Goal: Check status: Check status

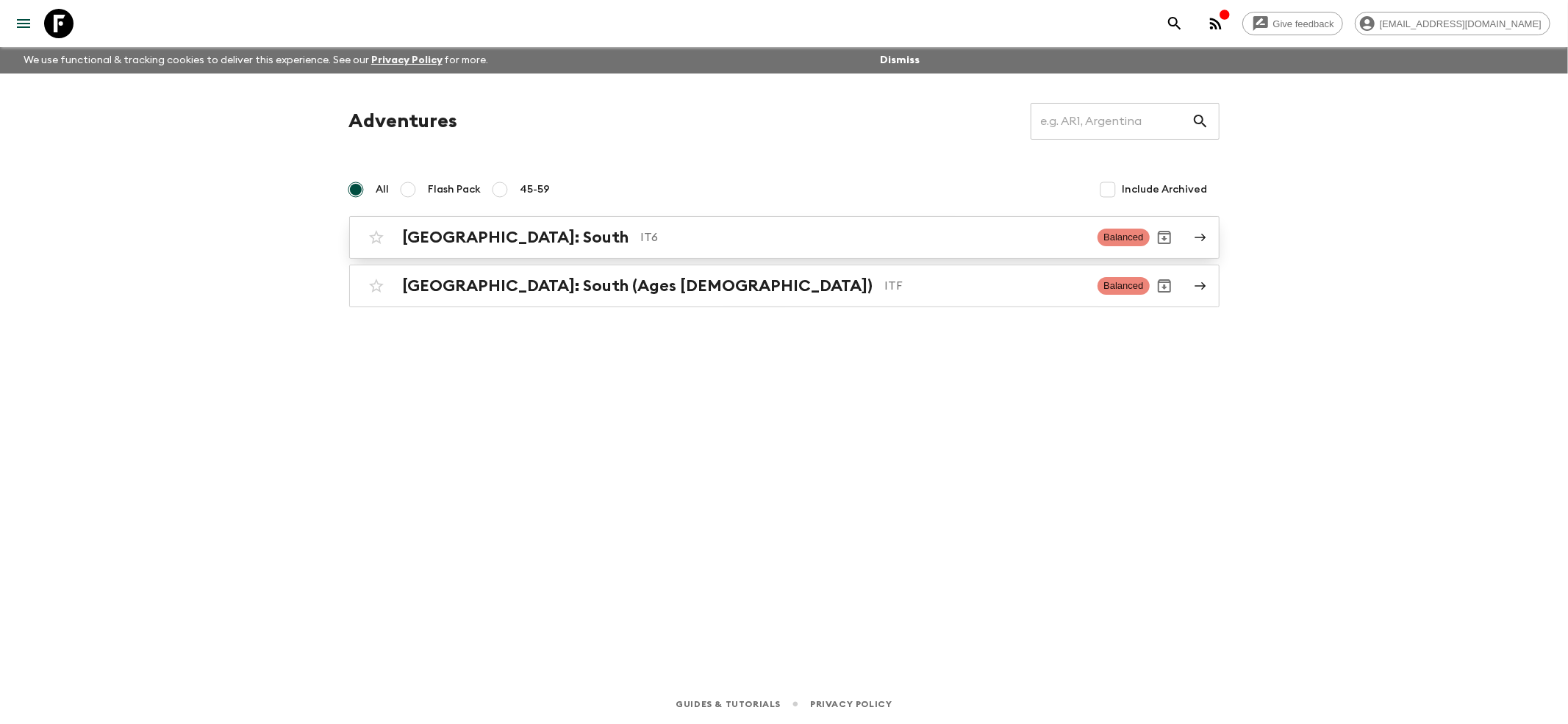
click at [417, 233] on h2 "[GEOGRAPHIC_DATA]: South" at bounding box center [516, 237] width 226 height 19
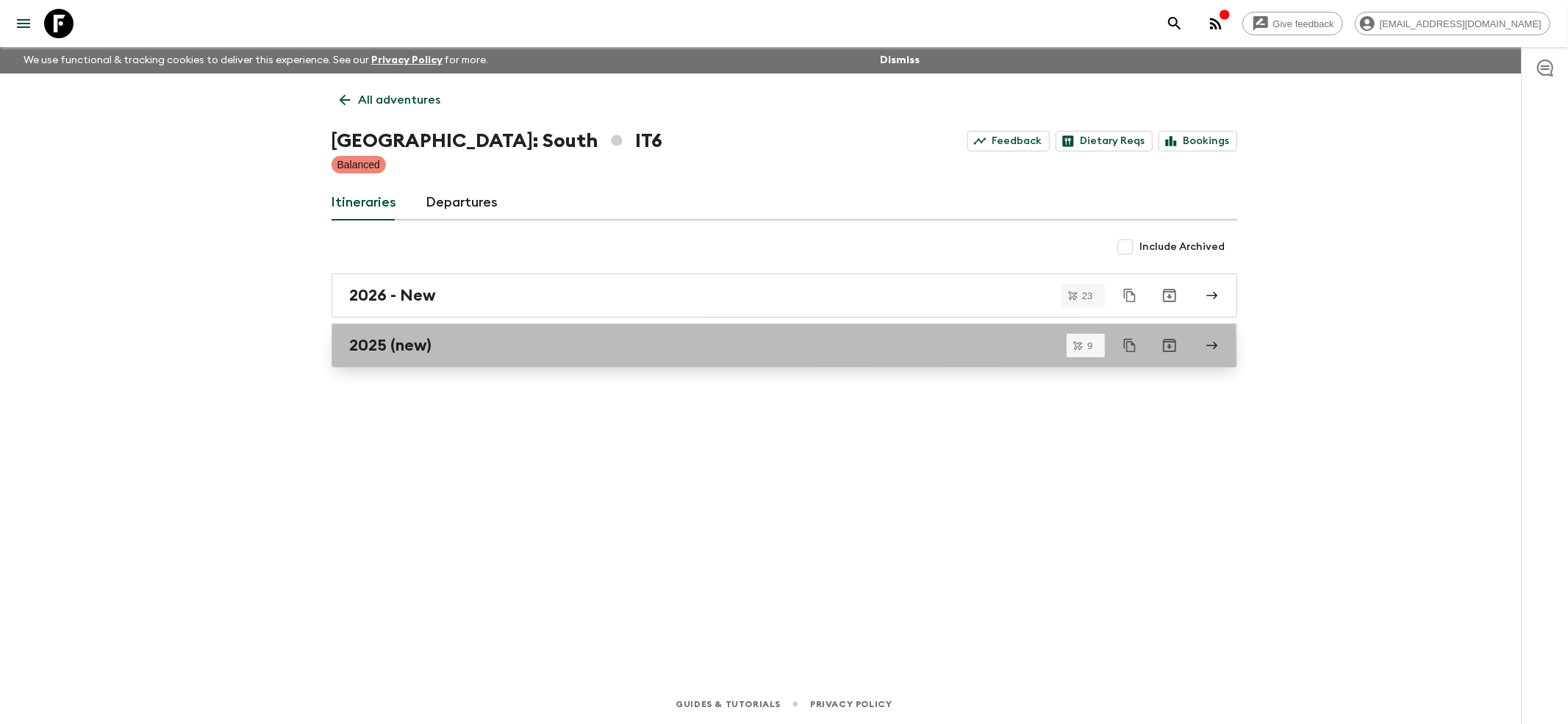
click at [392, 357] on link "2025 (new)" at bounding box center [784, 345] width 905 height 44
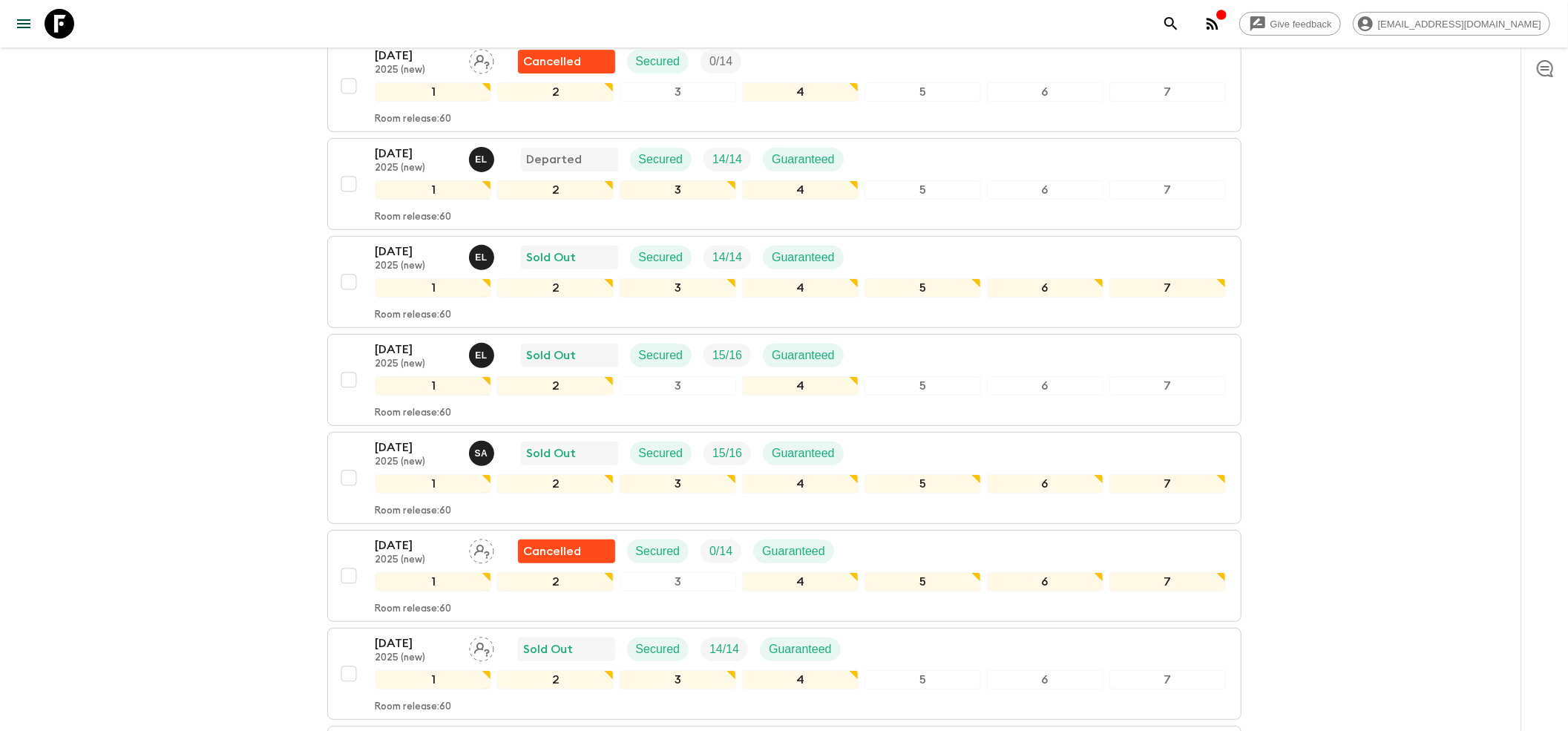
scroll to position [396, 0]
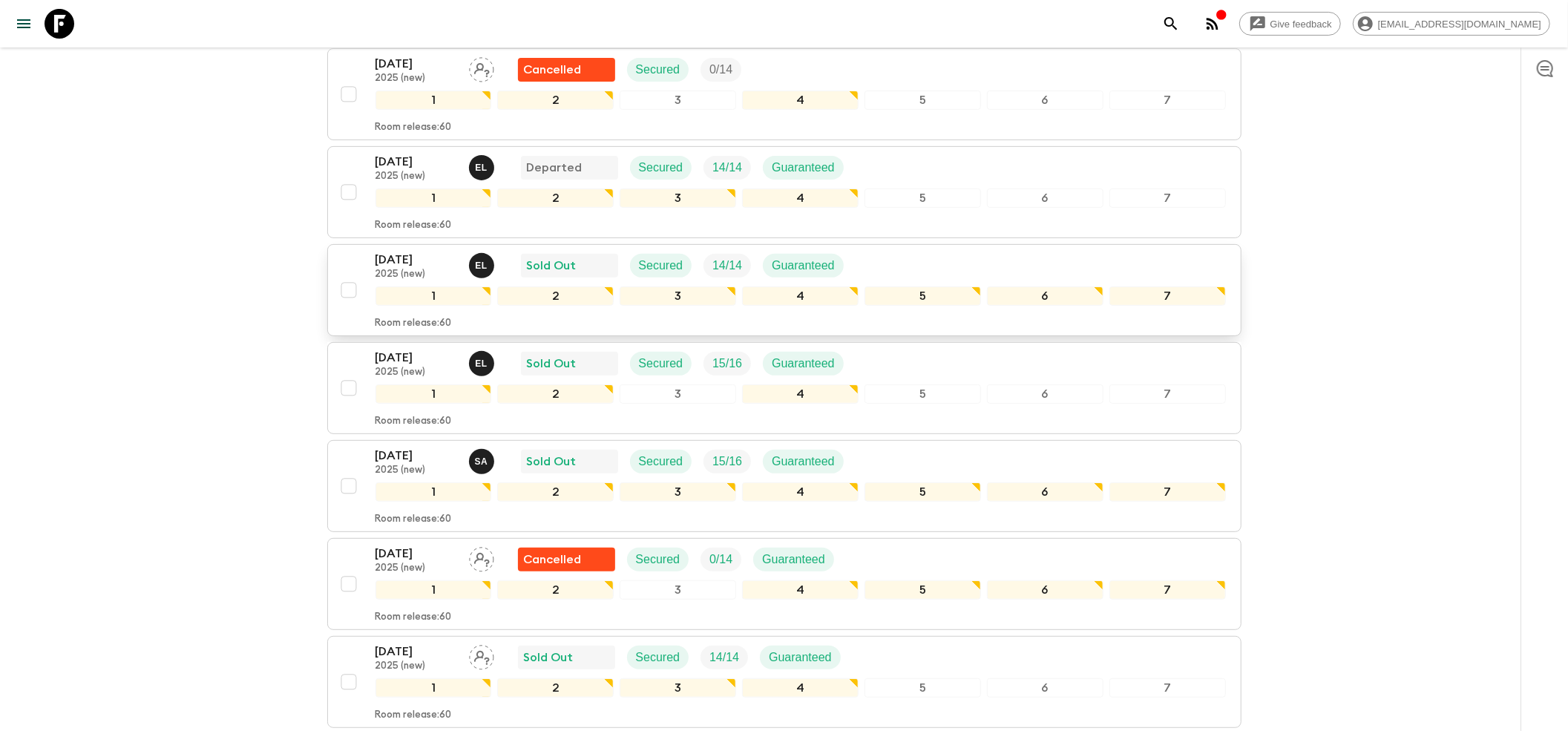
click at [415, 251] on p "[DATE]" at bounding box center [416, 260] width 82 height 18
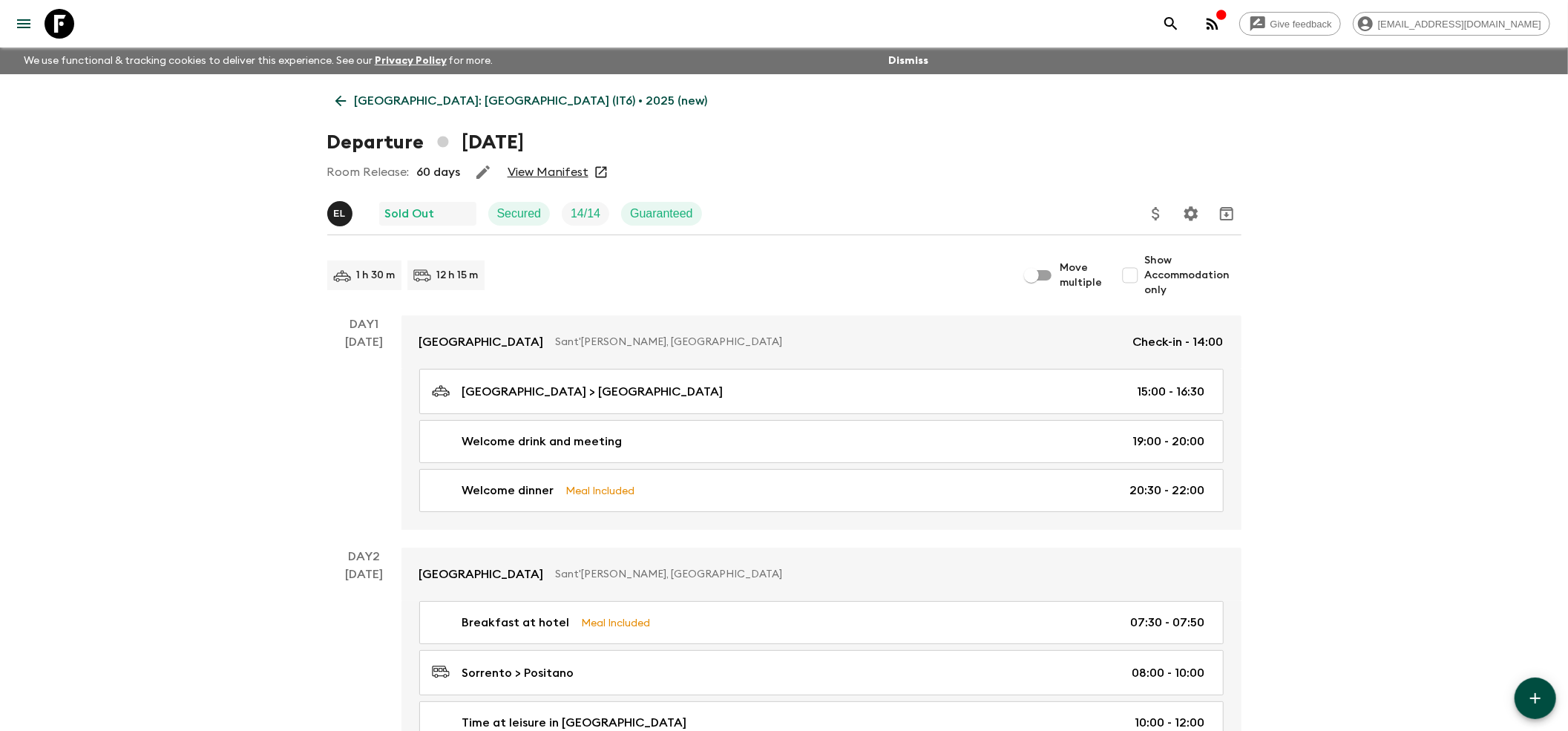
click at [539, 165] on link "View Manifest" at bounding box center [548, 173] width 81 height 15
